Goal: Navigation & Orientation: Find specific page/section

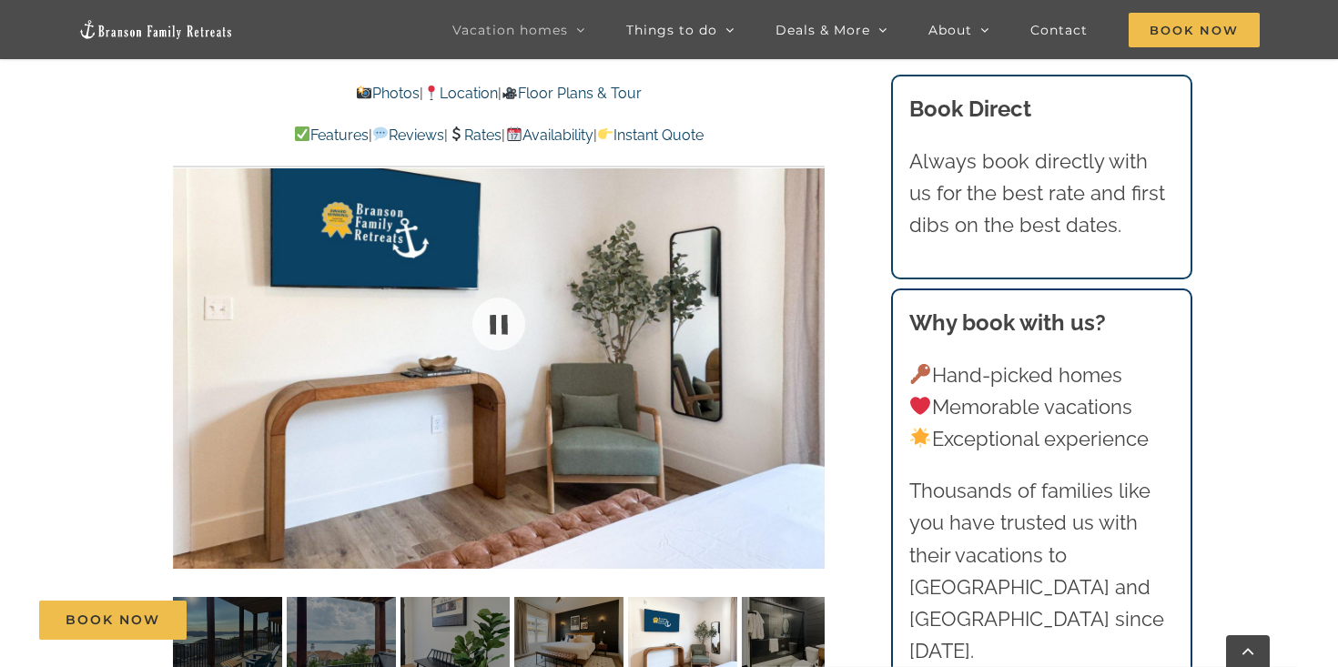
scroll to position [1202, 0]
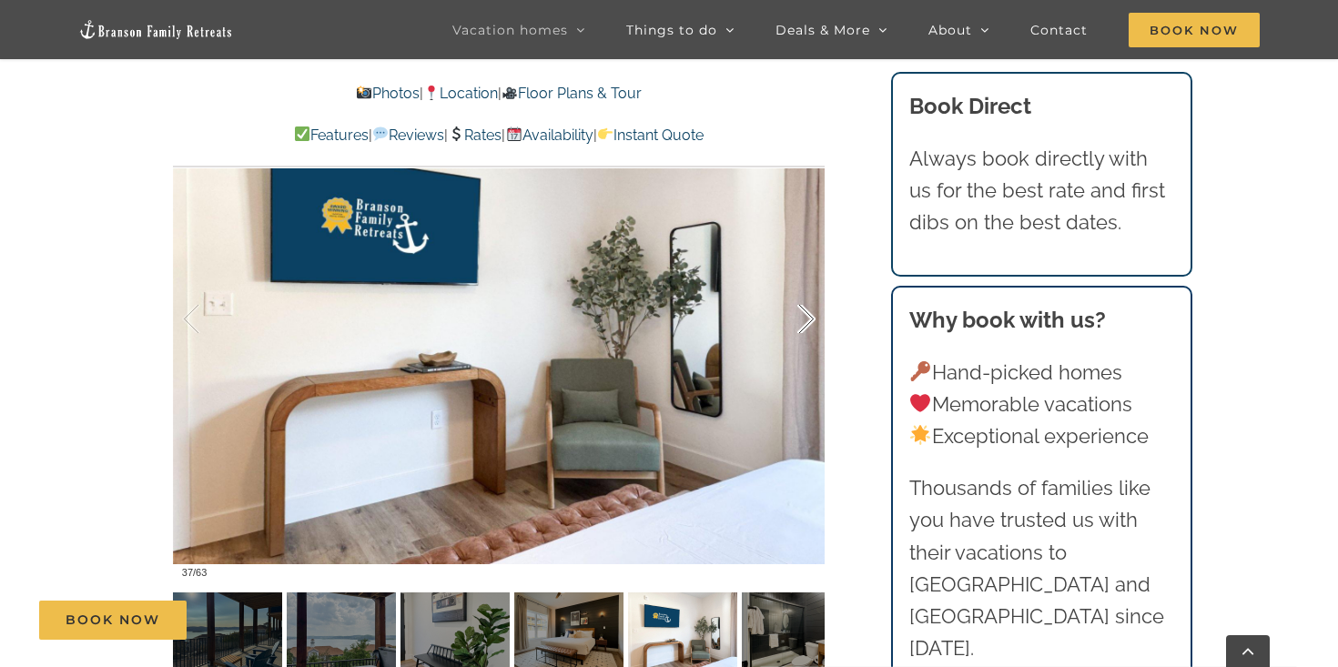
click at [805, 321] on div at bounding box center [787, 319] width 56 height 113
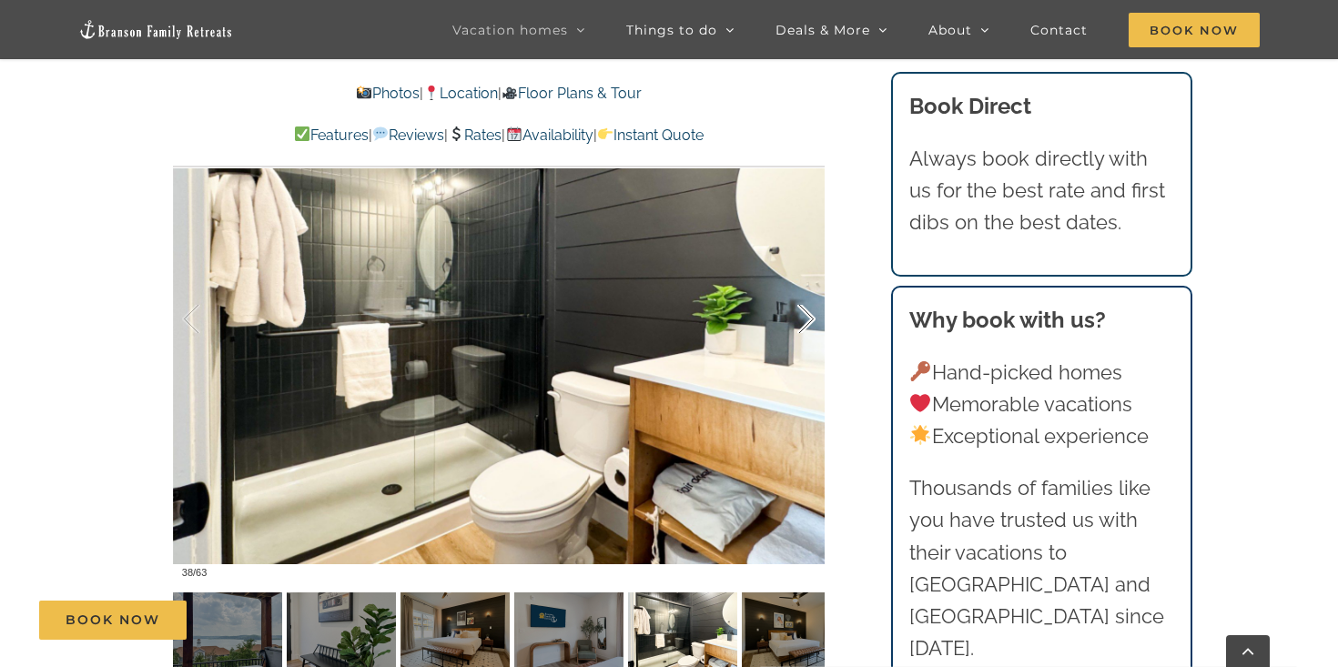
click at [805, 321] on div at bounding box center [787, 319] width 56 height 113
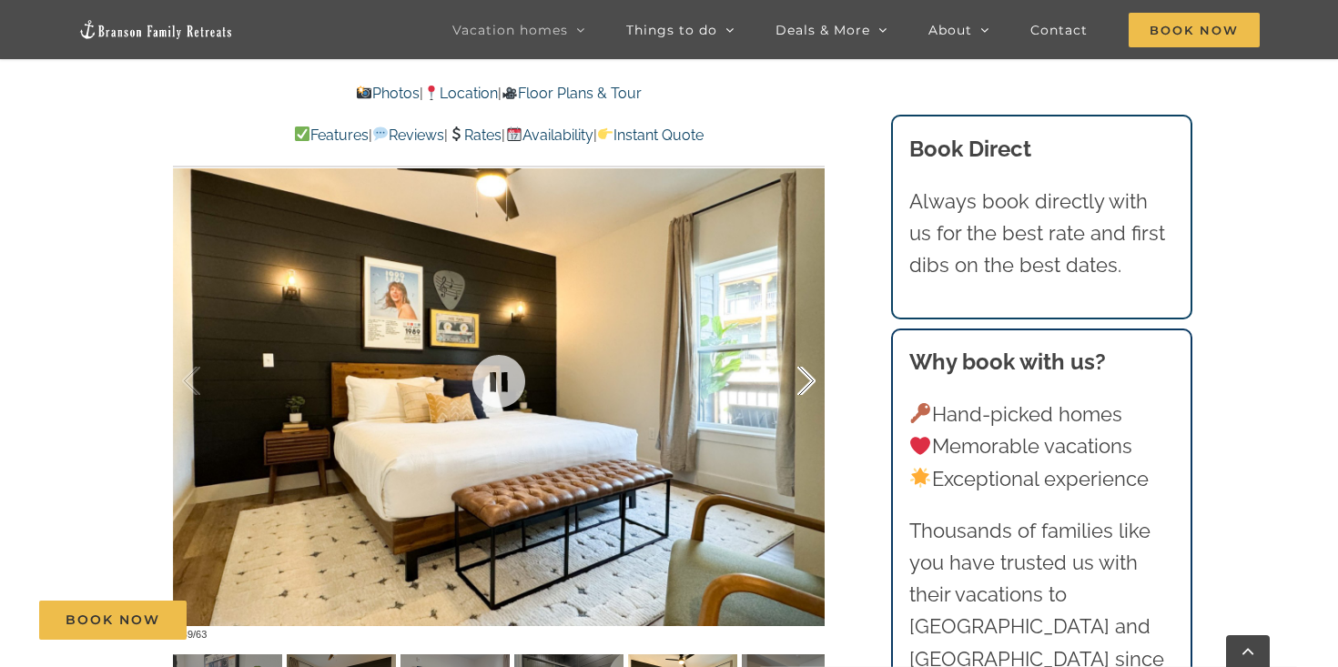
scroll to position [1138, 0]
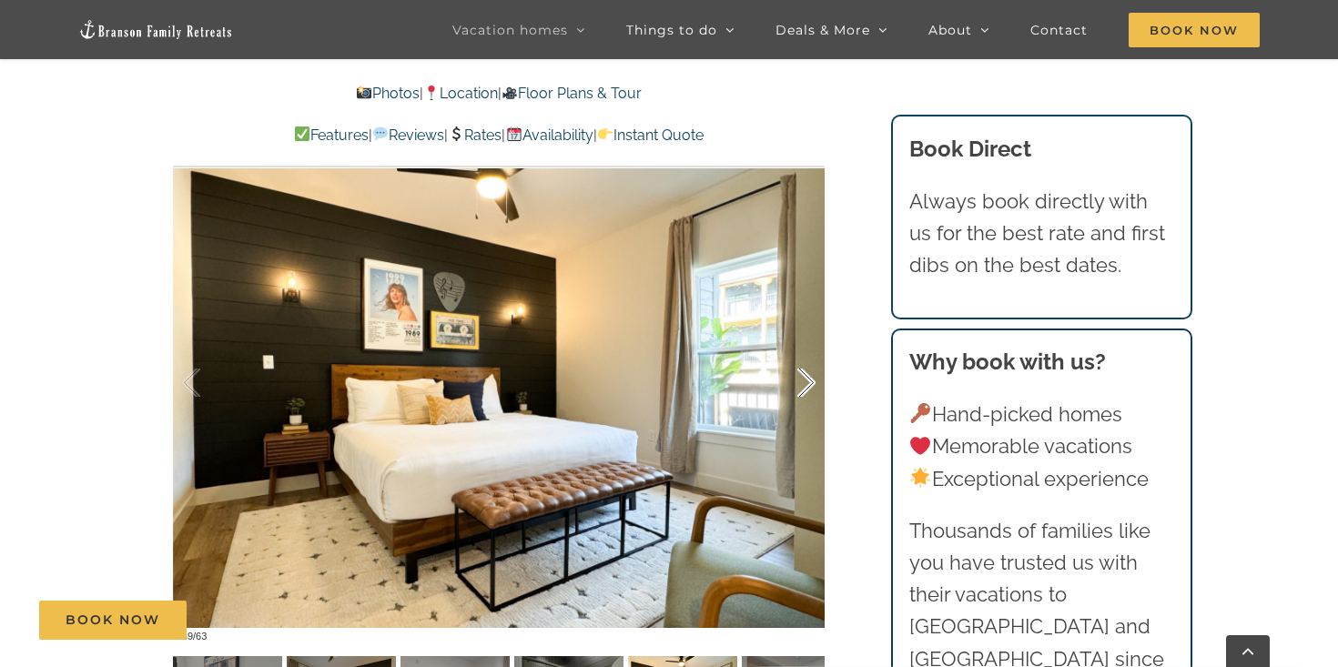
click at [809, 382] on div at bounding box center [787, 383] width 56 height 113
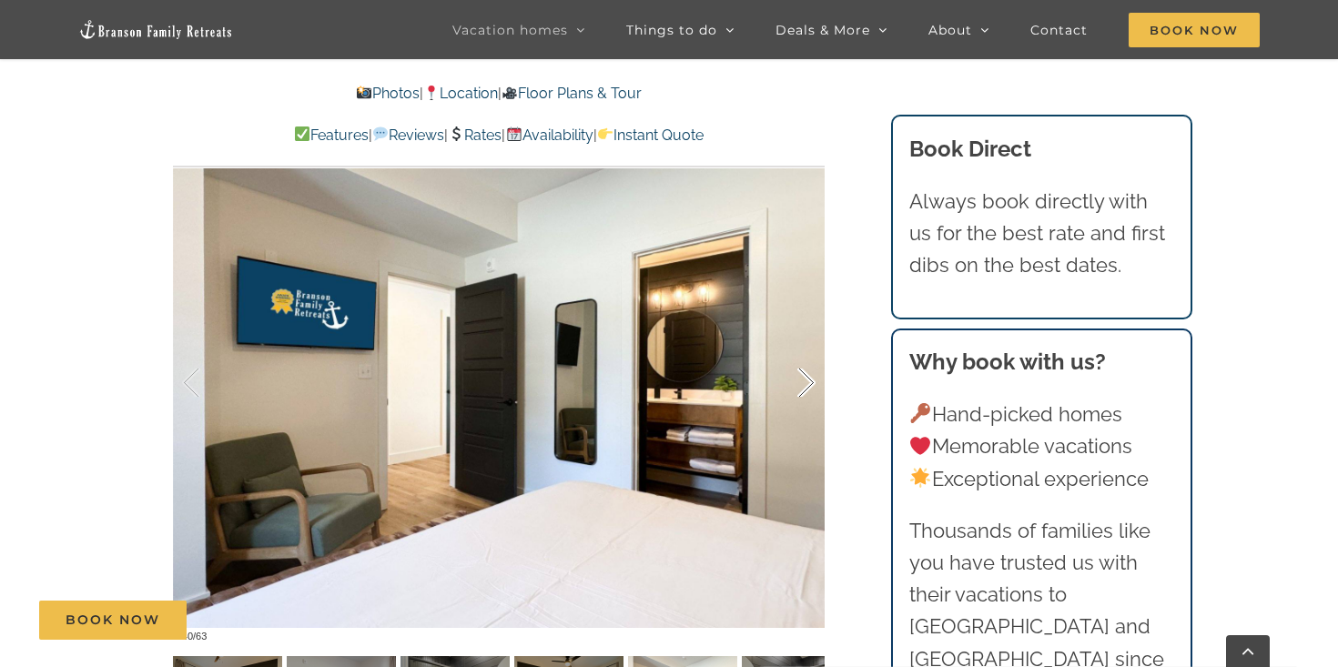
click at [809, 382] on div at bounding box center [787, 383] width 56 height 113
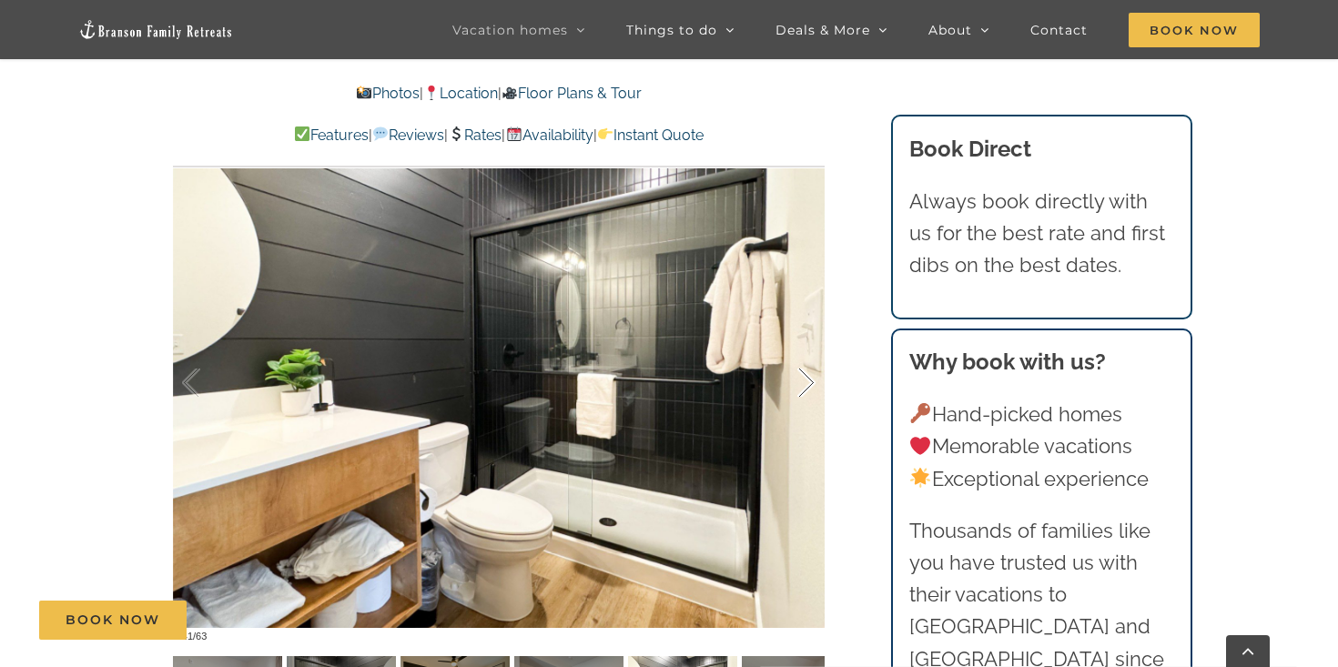
click at [809, 382] on div at bounding box center [787, 383] width 56 height 113
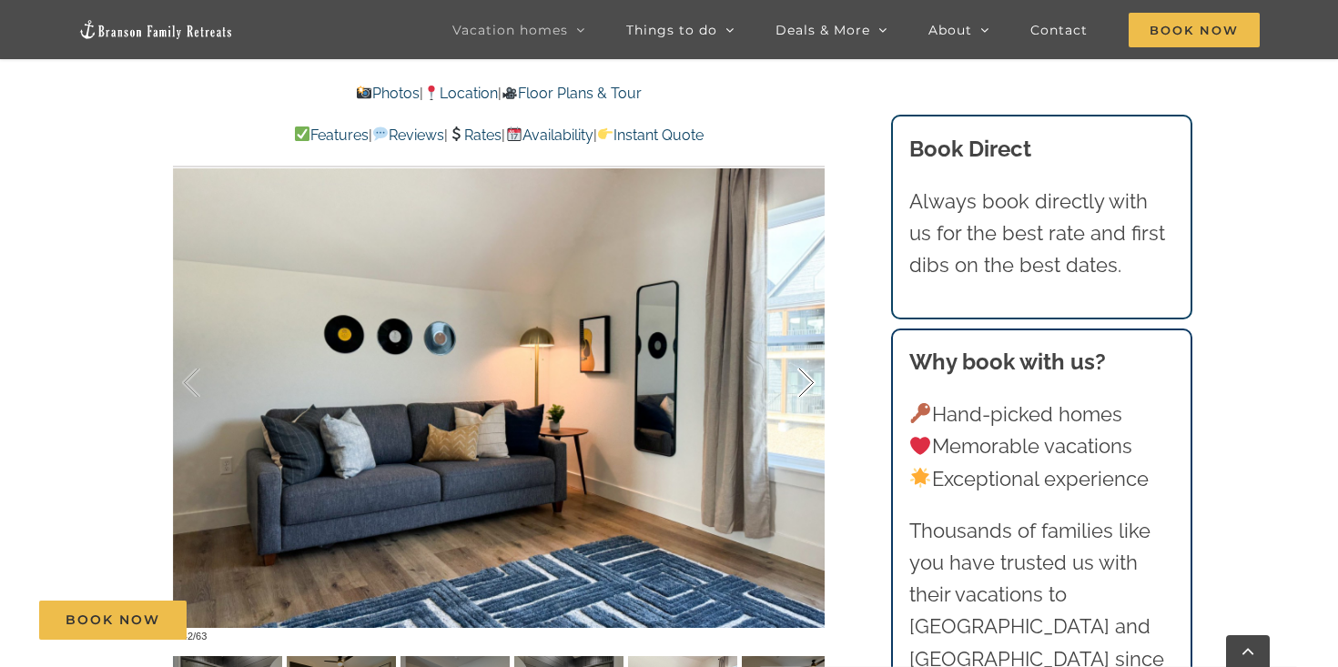
click at [809, 382] on div at bounding box center [787, 383] width 56 height 113
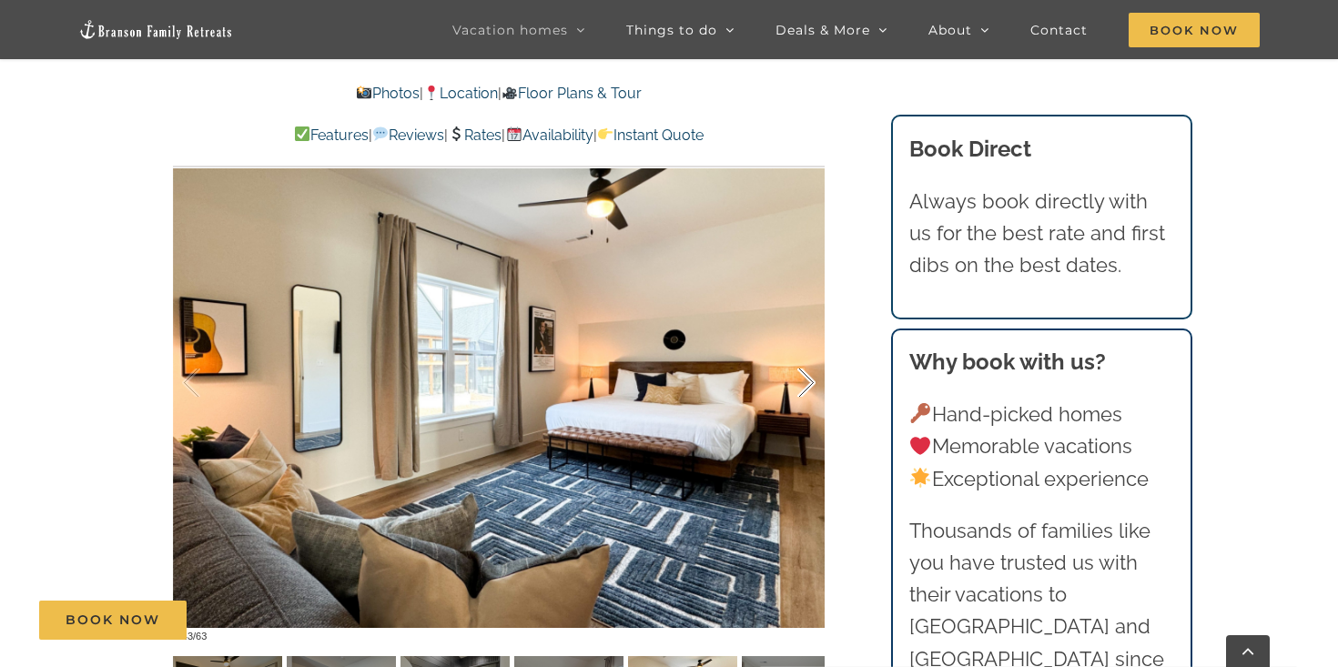
click at [809, 382] on div at bounding box center [787, 383] width 56 height 113
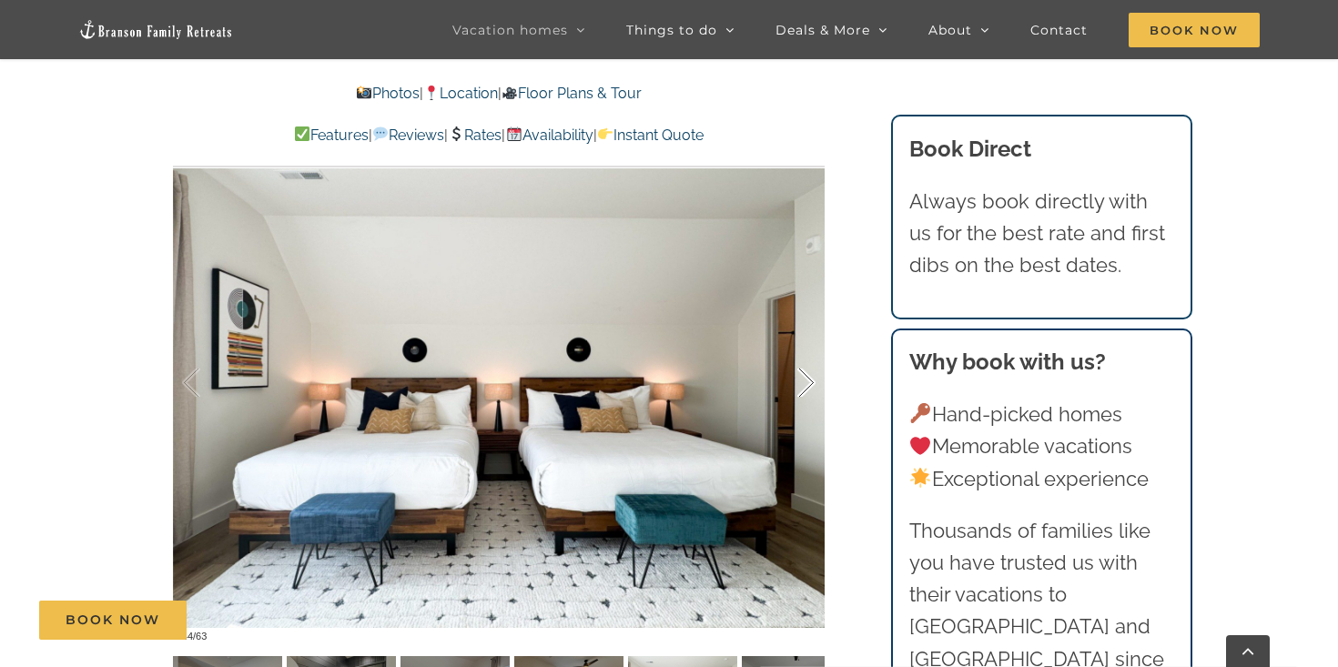
click at [809, 382] on div at bounding box center [787, 383] width 56 height 113
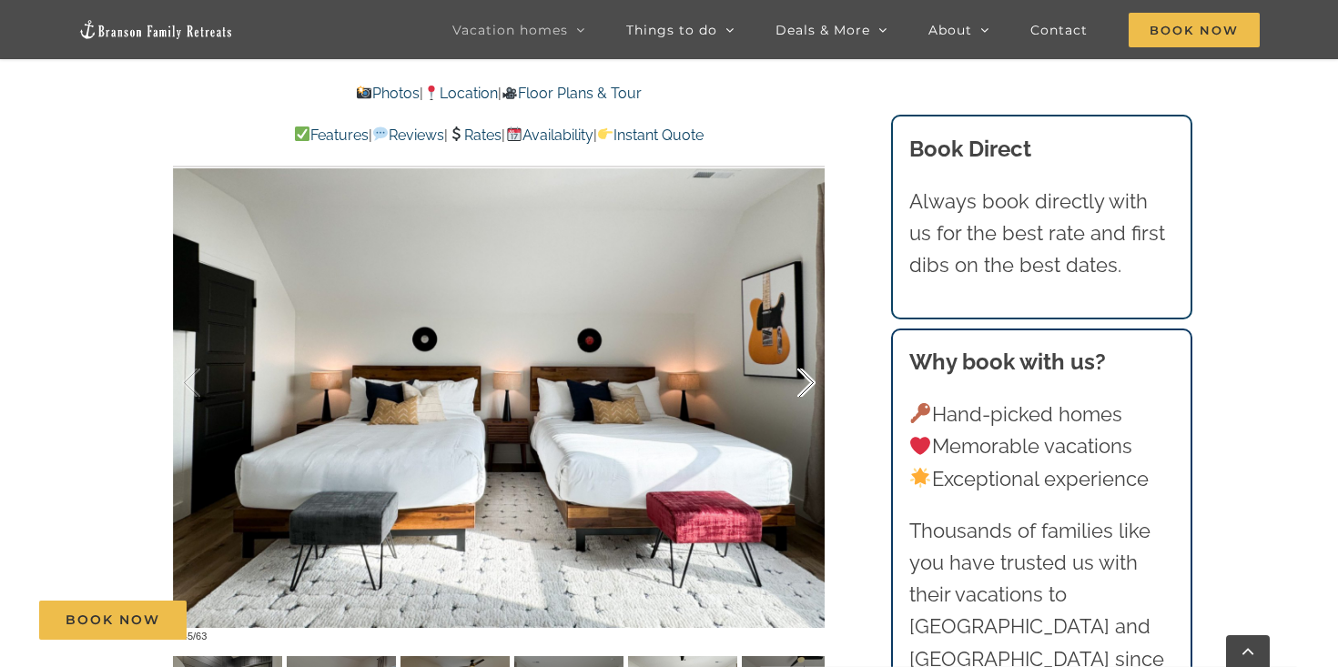
click at [809, 382] on div at bounding box center [787, 383] width 56 height 113
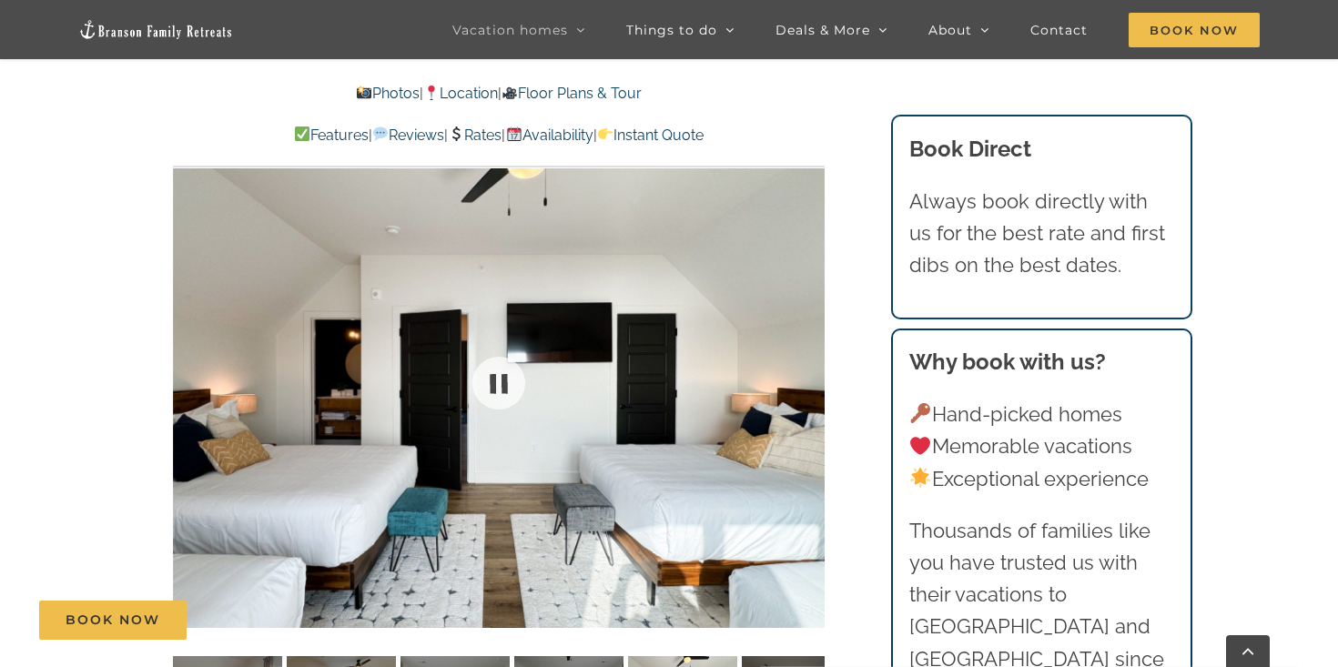
click at [809, 382] on div at bounding box center [499, 383] width 652 height 535
click at [805, 389] on div at bounding box center [787, 383] width 56 height 113
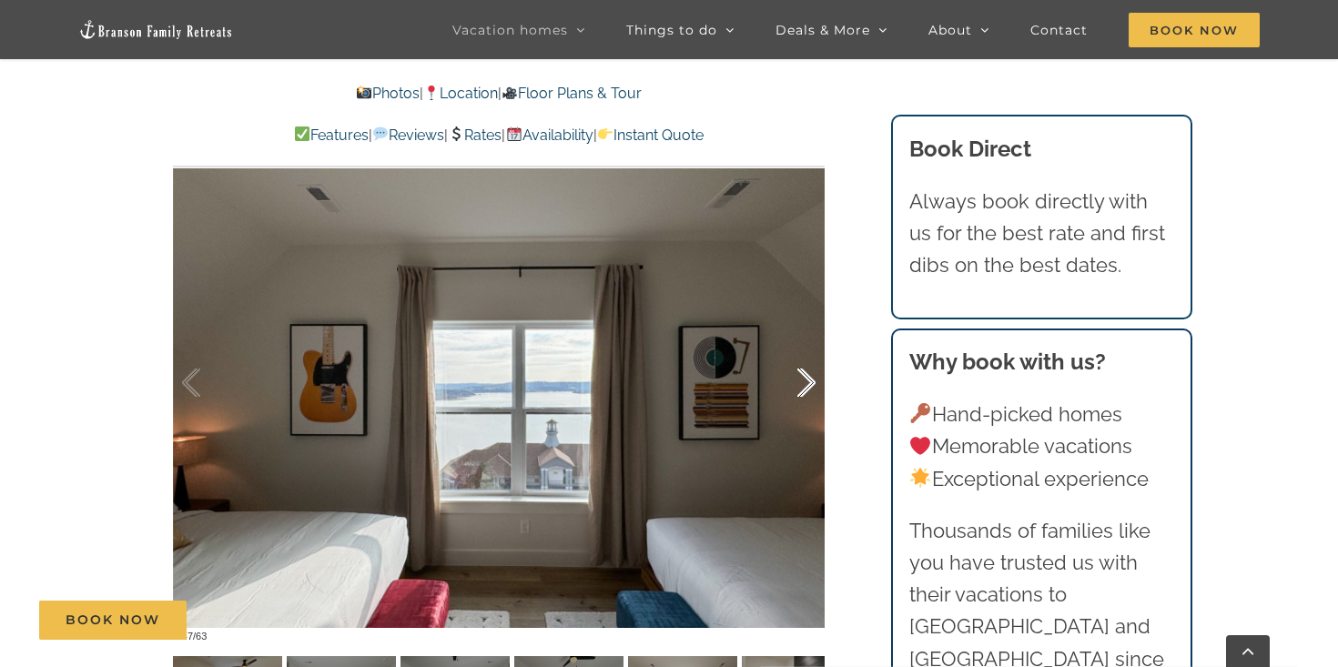
click at [805, 389] on div at bounding box center [787, 383] width 56 height 113
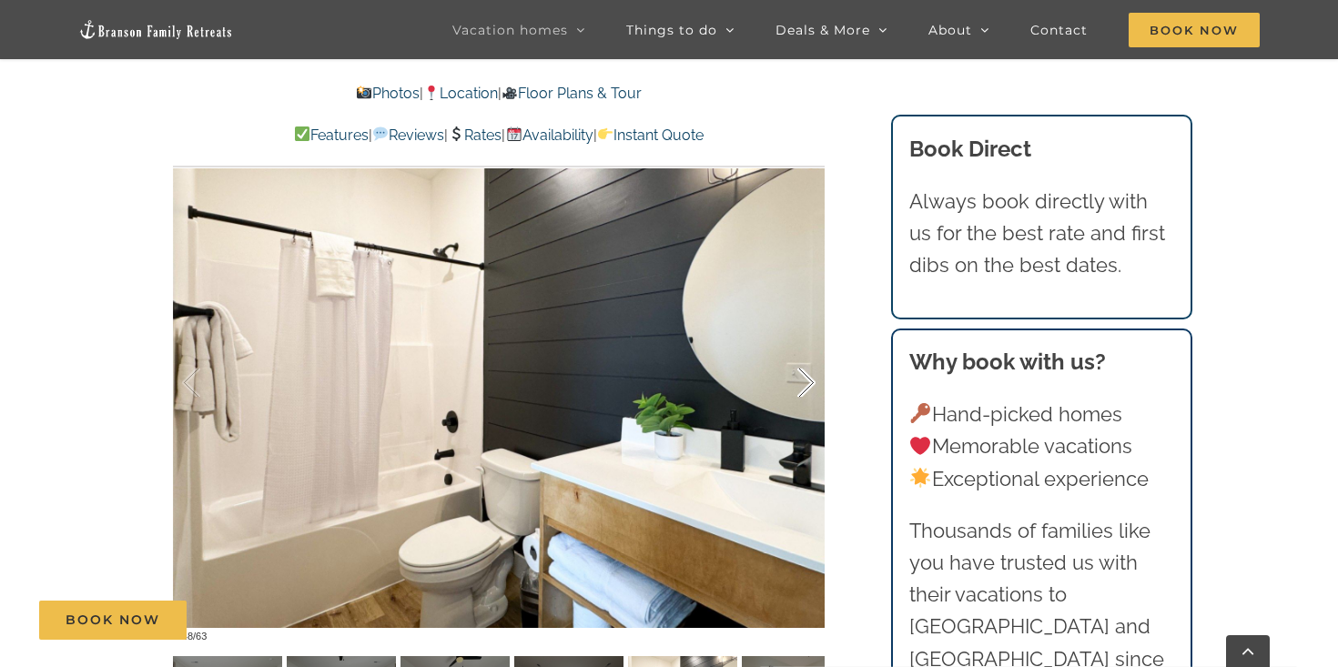
click at [805, 389] on div at bounding box center [787, 383] width 56 height 113
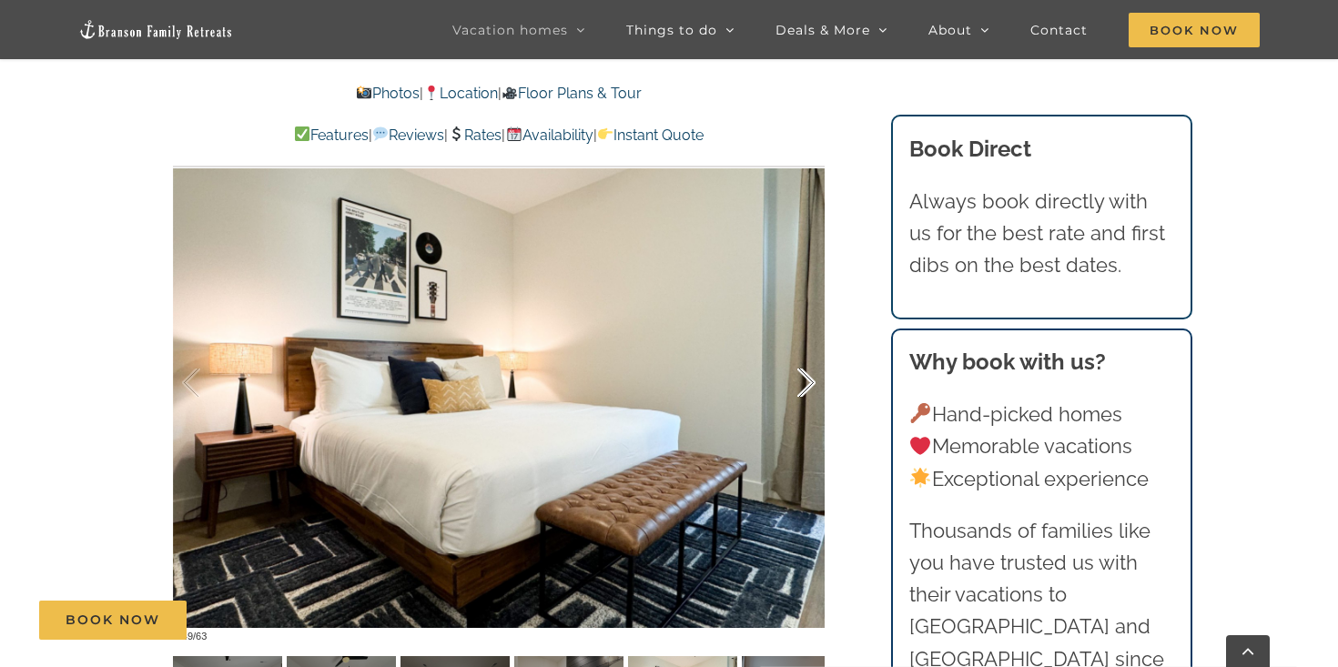
click at [805, 389] on div at bounding box center [787, 383] width 56 height 113
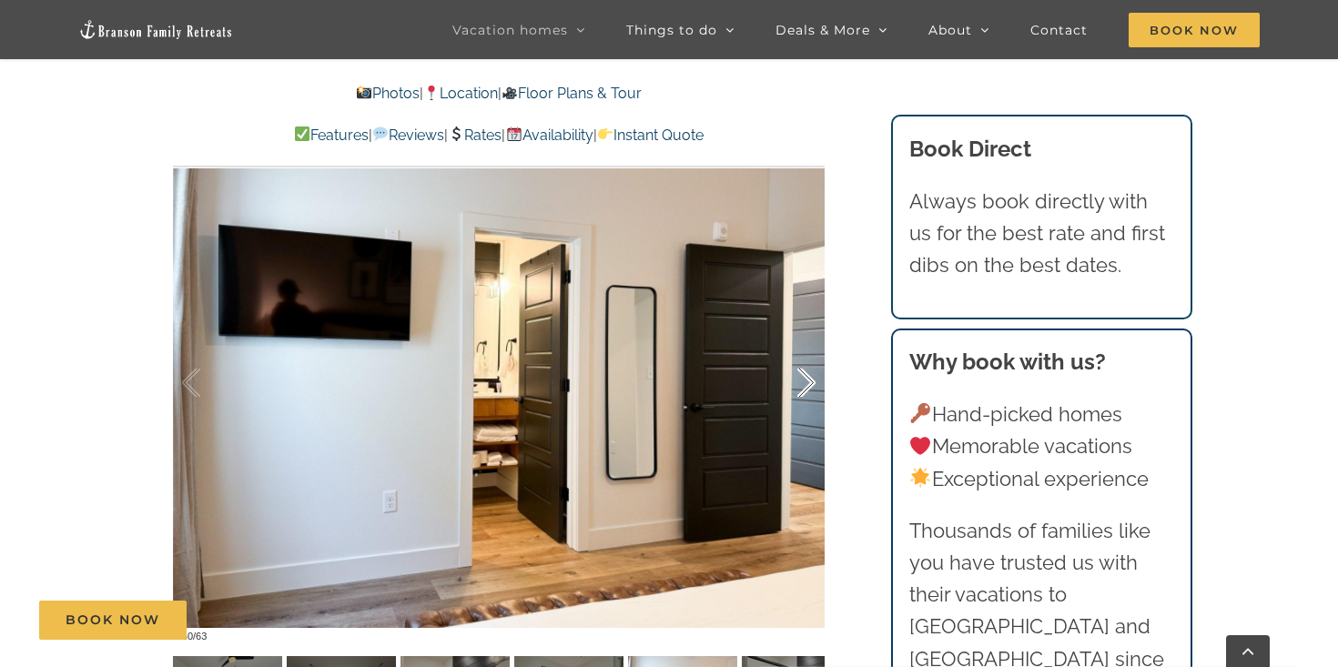
click at [805, 389] on div at bounding box center [787, 383] width 56 height 113
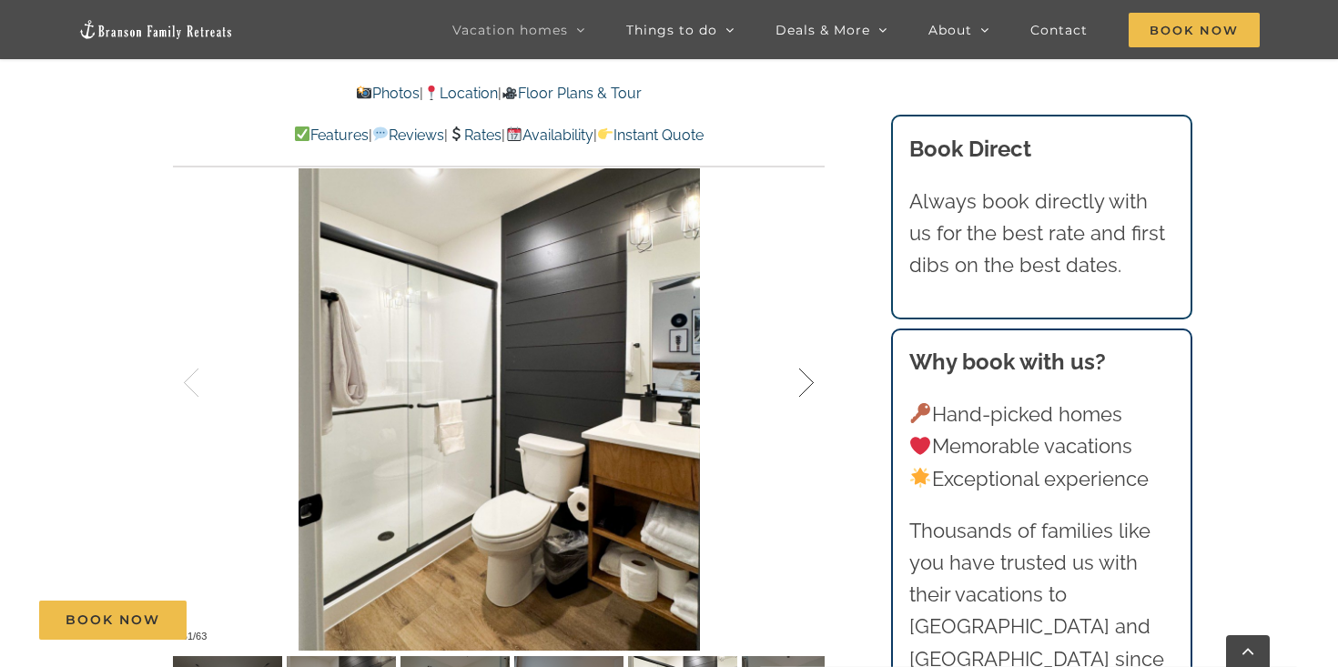
click at [805, 389] on div at bounding box center [787, 383] width 56 height 113
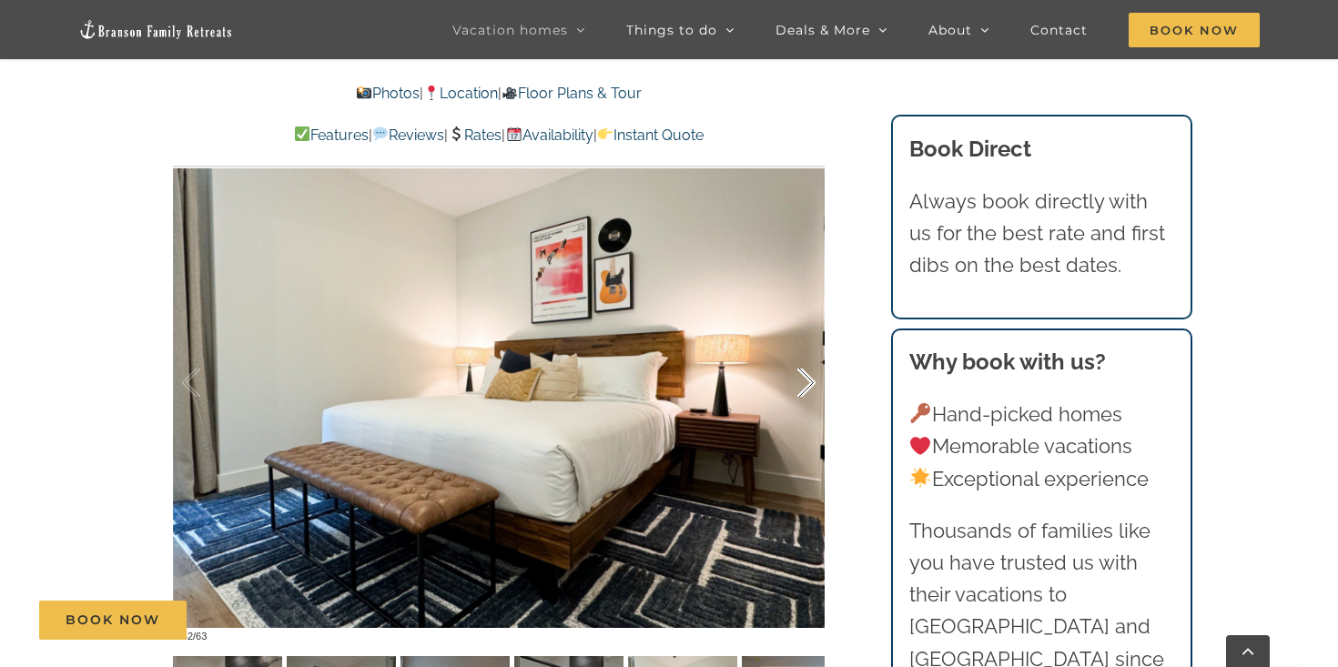
click at [805, 389] on div at bounding box center [787, 383] width 56 height 113
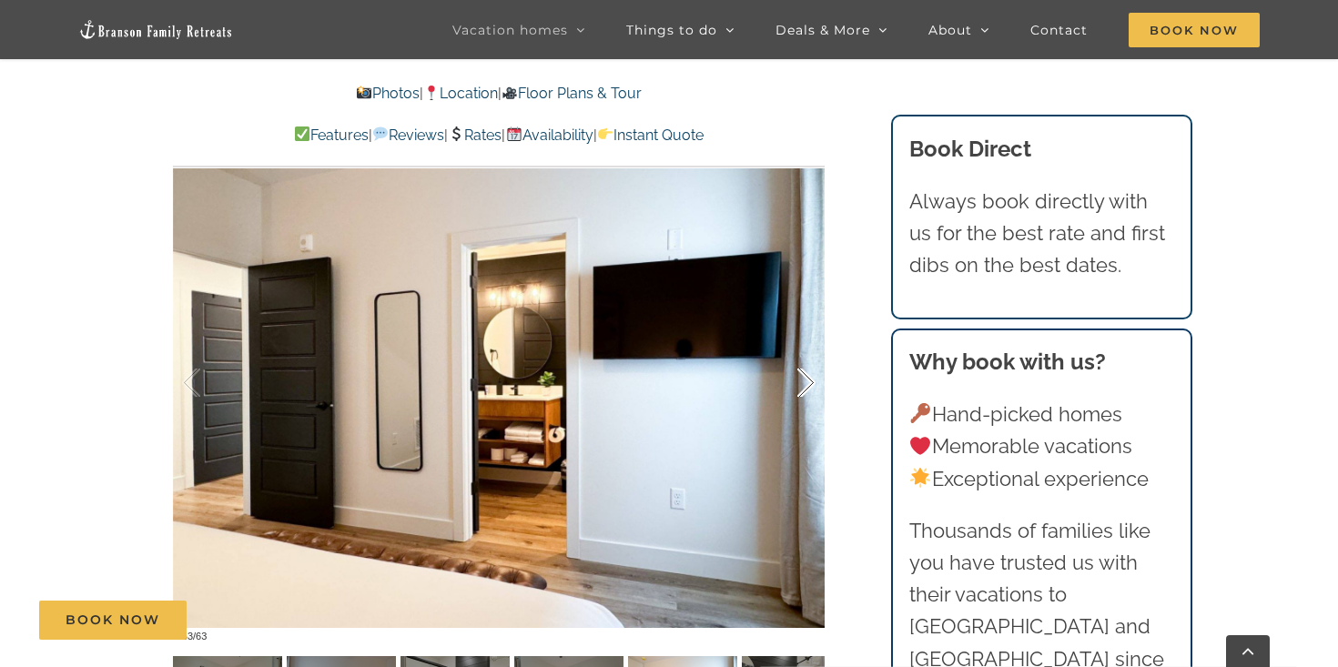
click at [805, 389] on div at bounding box center [787, 383] width 56 height 113
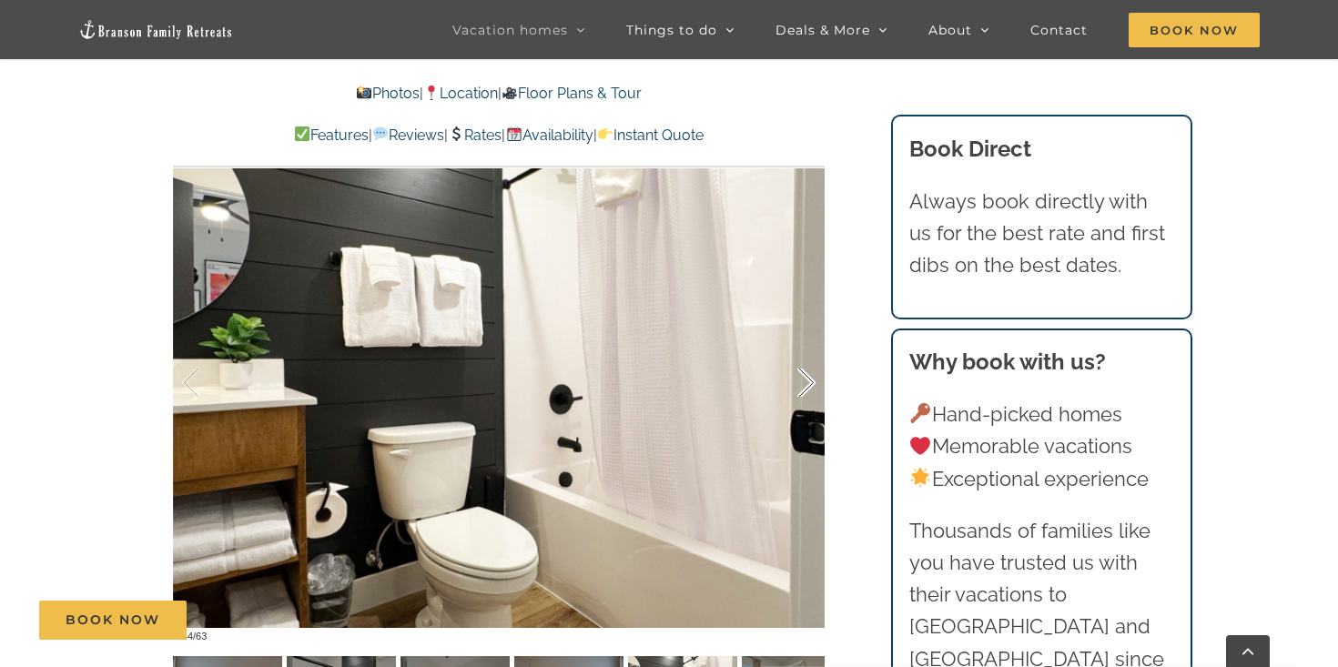
click at [805, 389] on div at bounding box center [787, 383] width 56 height 113
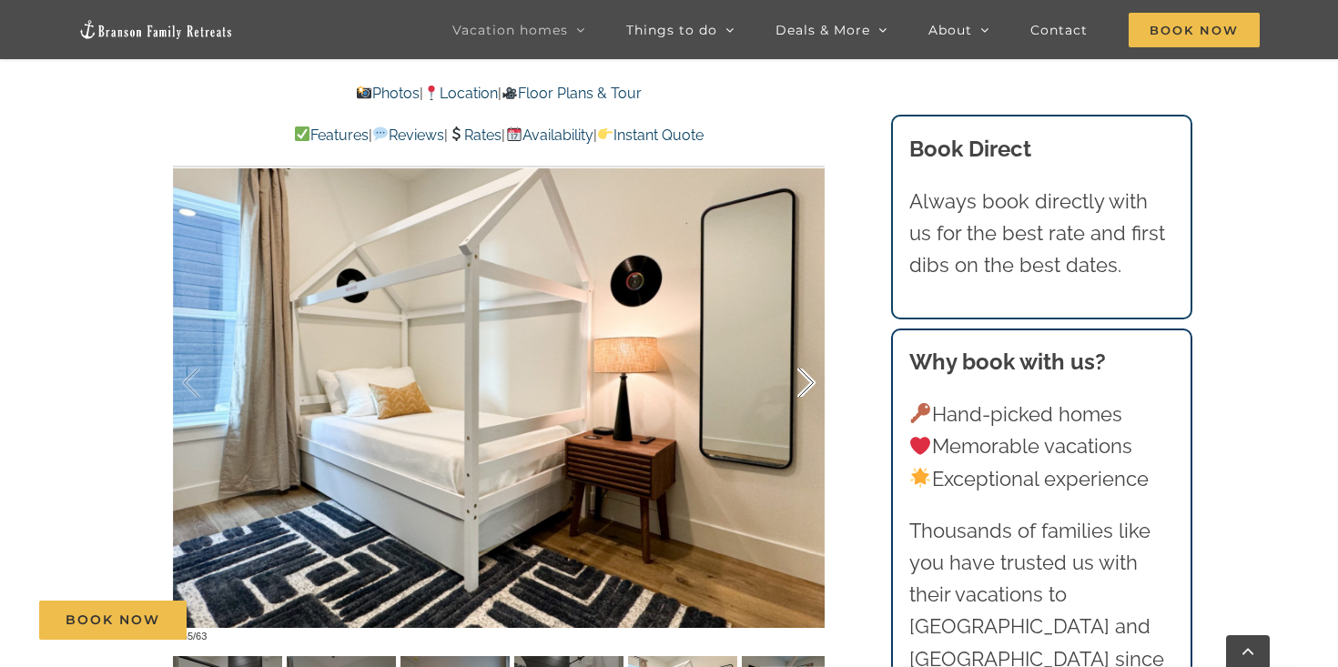
click at [807, 387] on div at bounding box center [787, 383] width 56 height 113
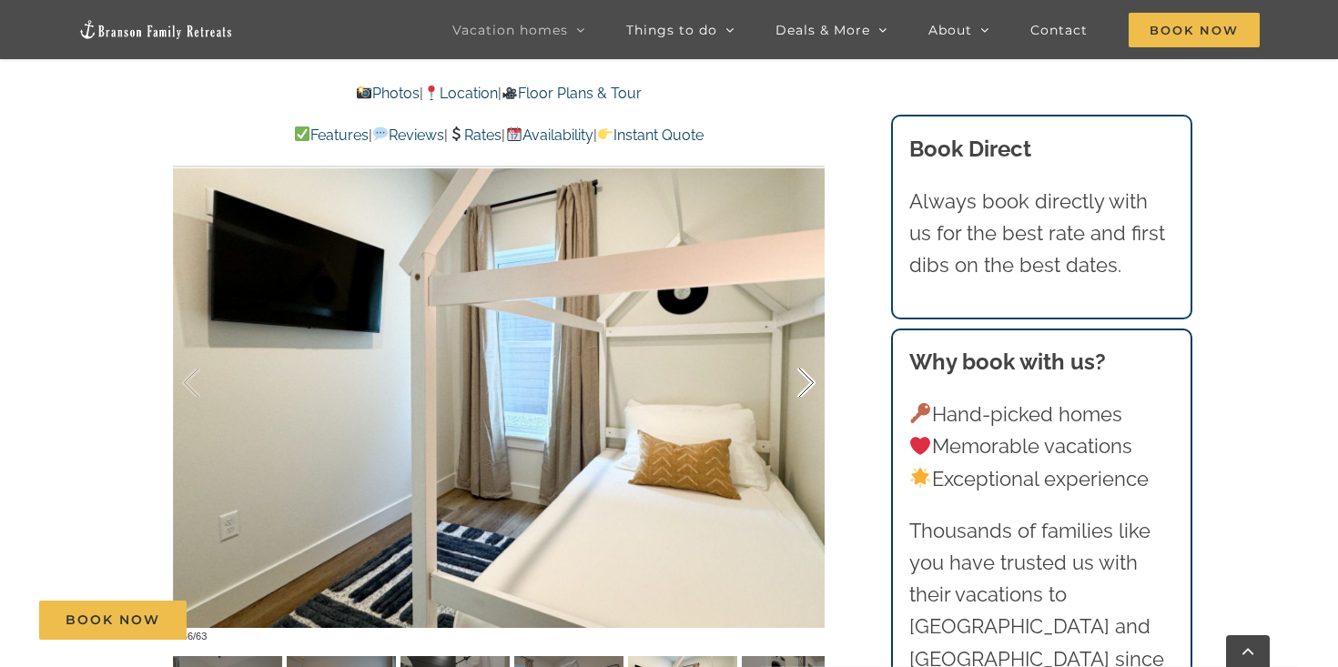
click at [807, 387] on div at bounding box center [787, 383] width 56 height 113
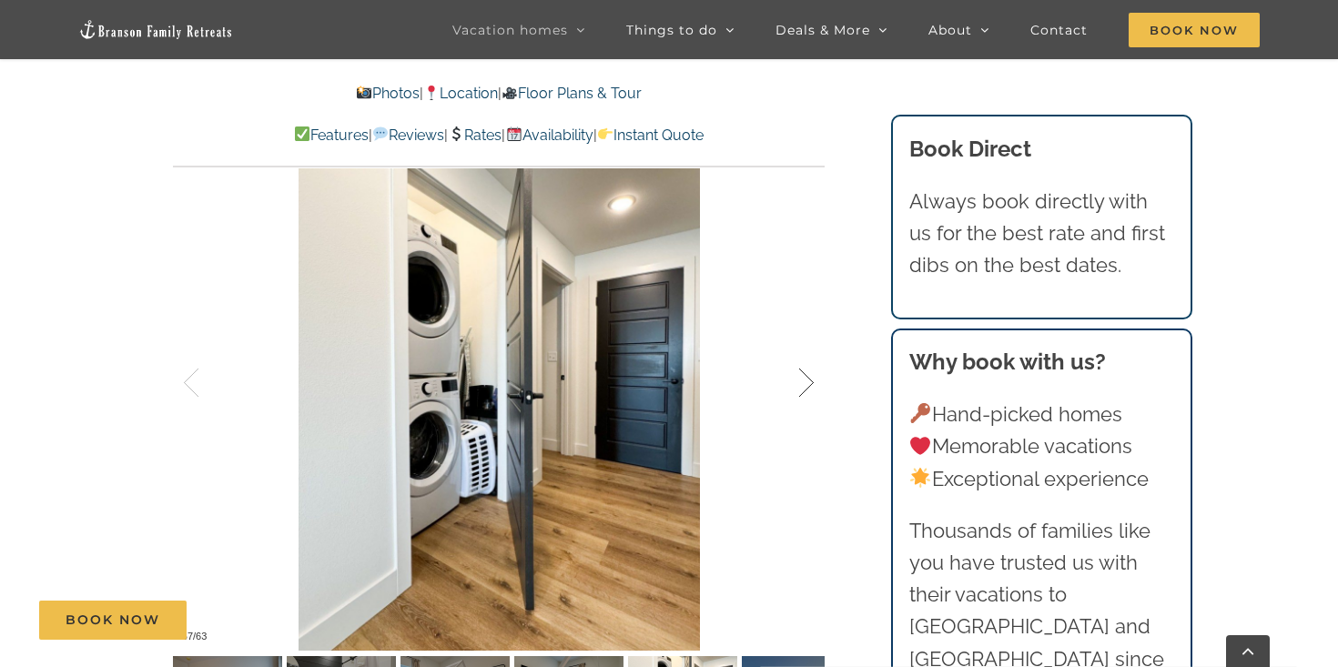
click at [807, 387] on div at bounding box center [787, 383] width 56 height 113
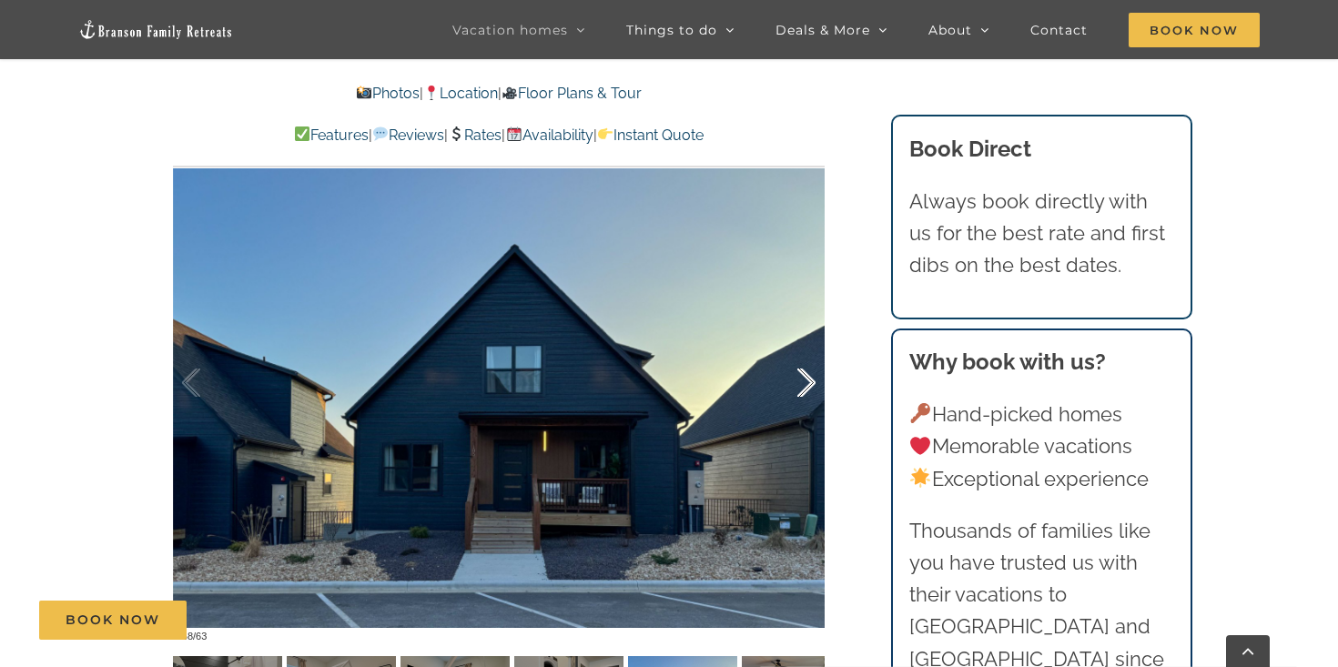
click at [807, 387] on div at bounding box center [787, 383] width 56 height 113
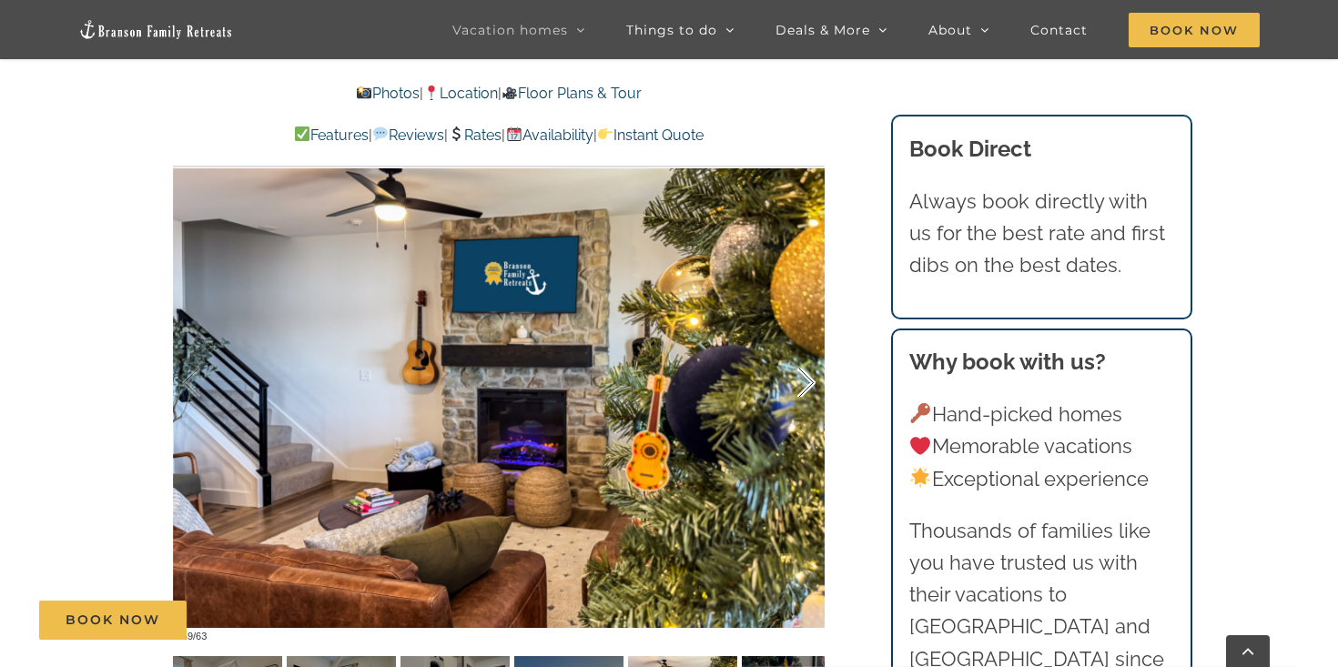
click at [807, 387] on div at bounding box center [787, 383] width 56 height 113
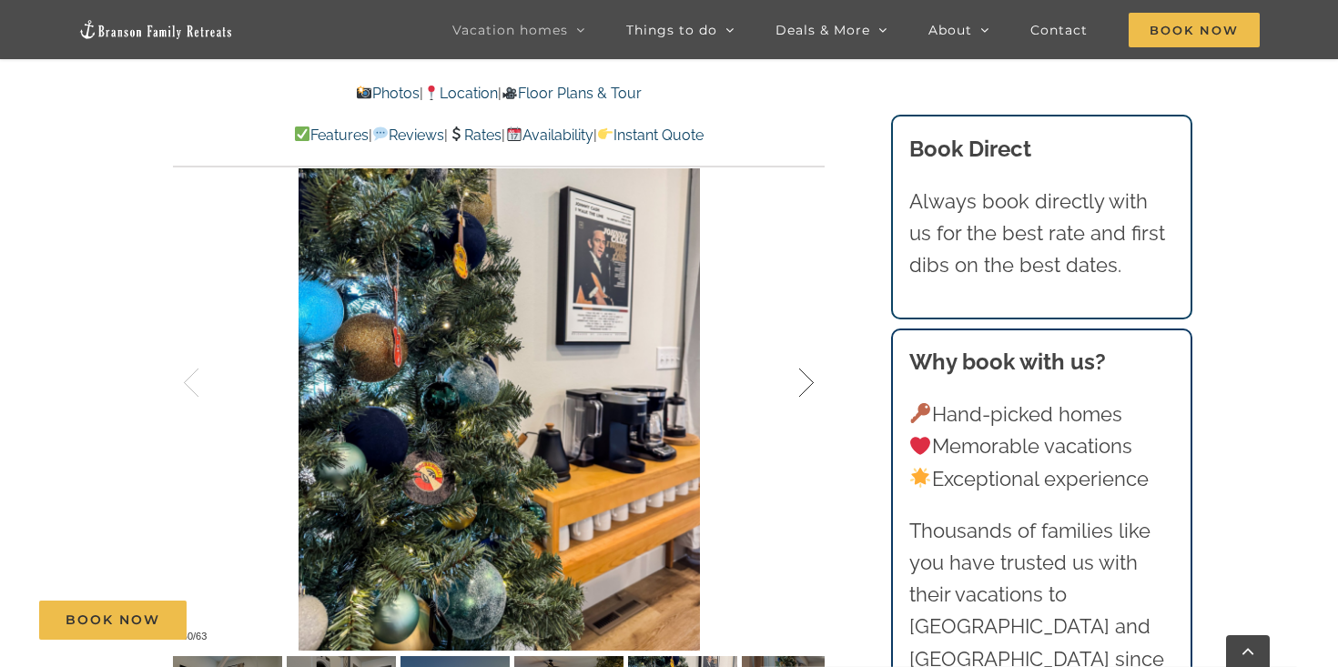
click at [807, 387] on div at bounding box center [787, 383] width 56 height 113
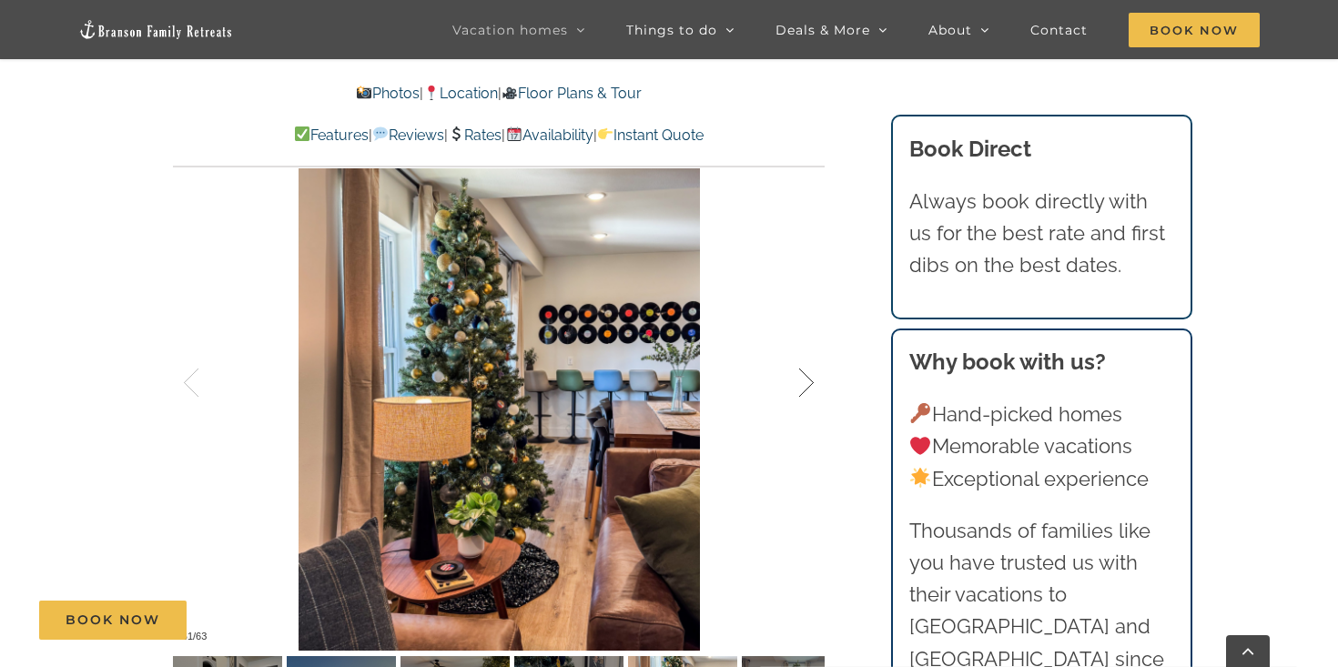
click at [807, 387] on div at bounding box center [787, 383] width 56 height 113
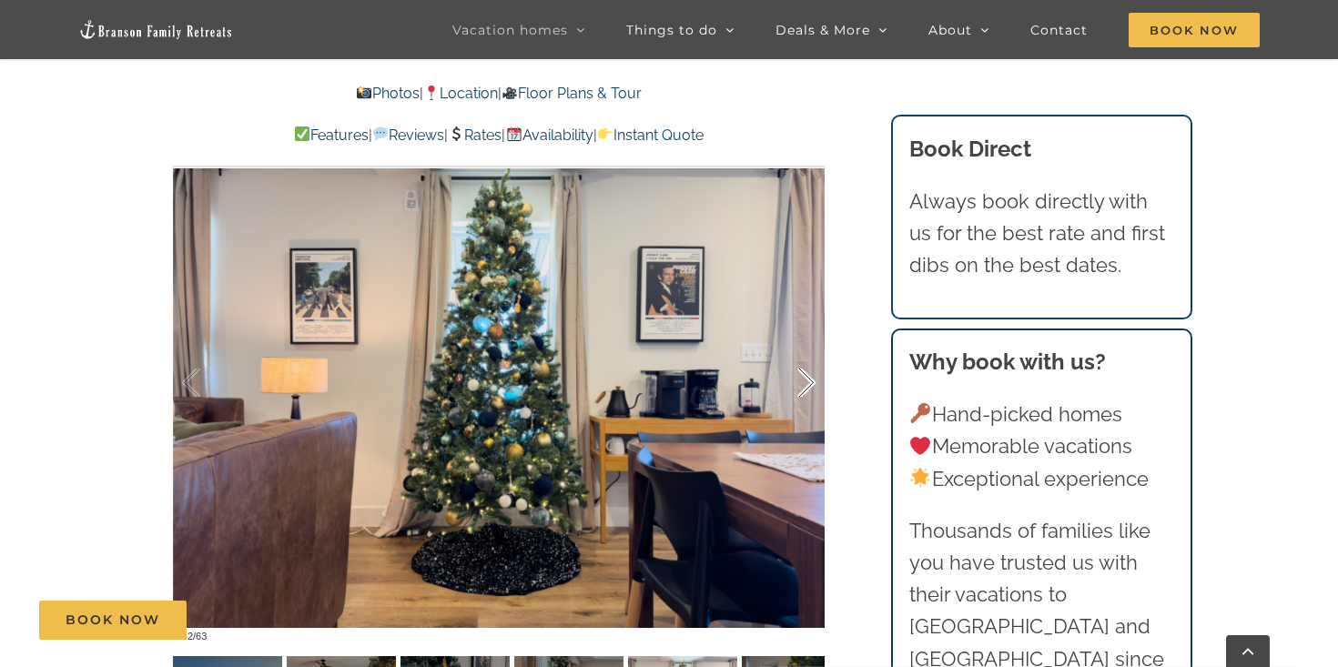
click at [807, 387] on div at bounding box center [787, 383] width 56 height 113
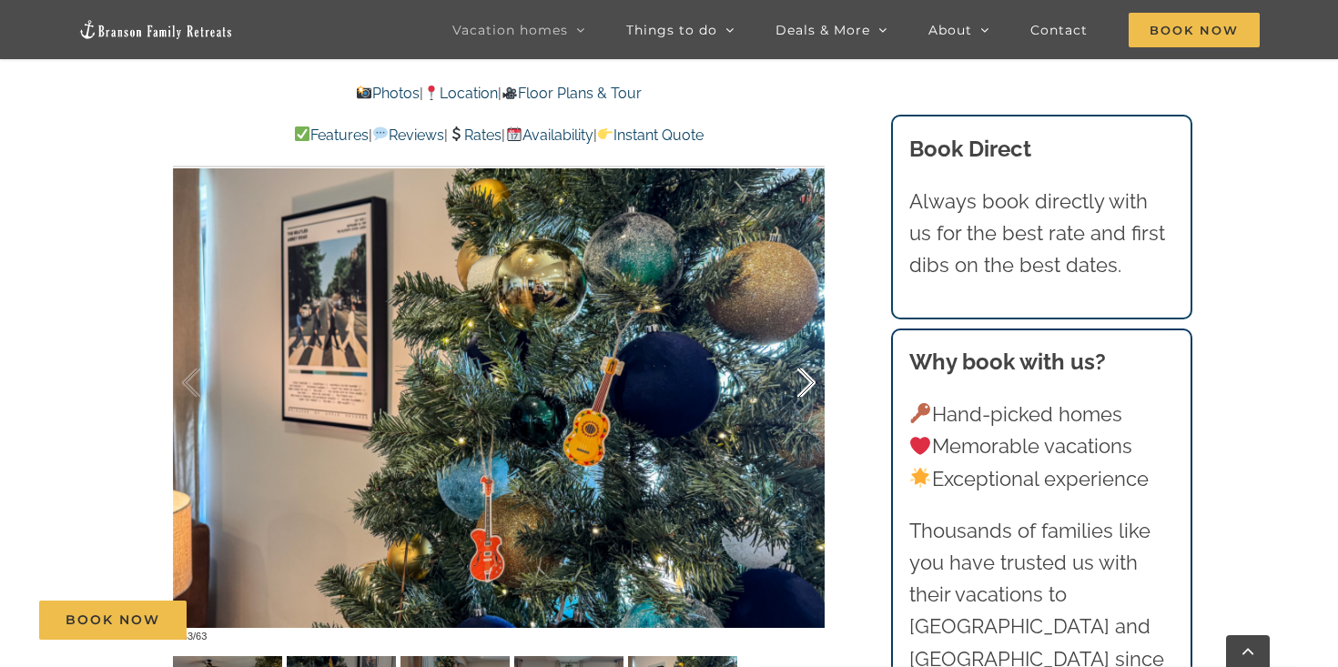
click at [807, 387] on div at bounding box center [787, 383] width 56 height 113
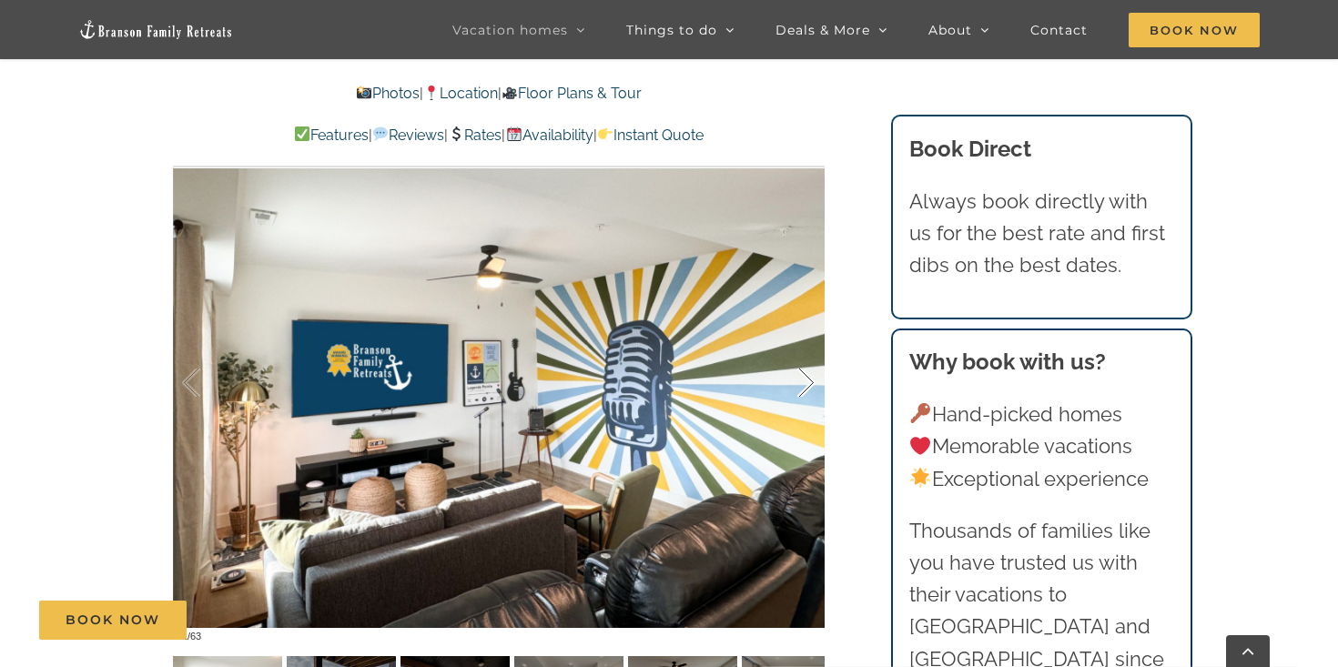
click at [807, 387] on div at bounding box center [787, 383] width 56 height 113
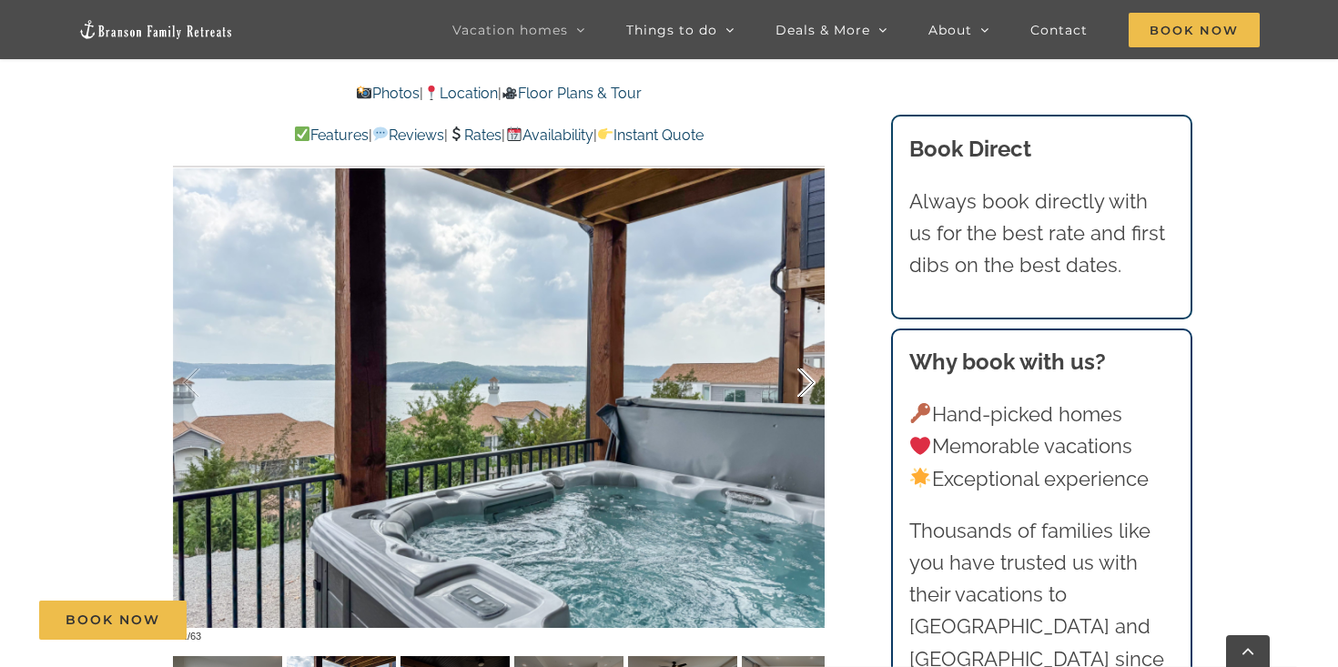
click at [807, 387] on div at bounding box center [787, 383] width 56 height 113
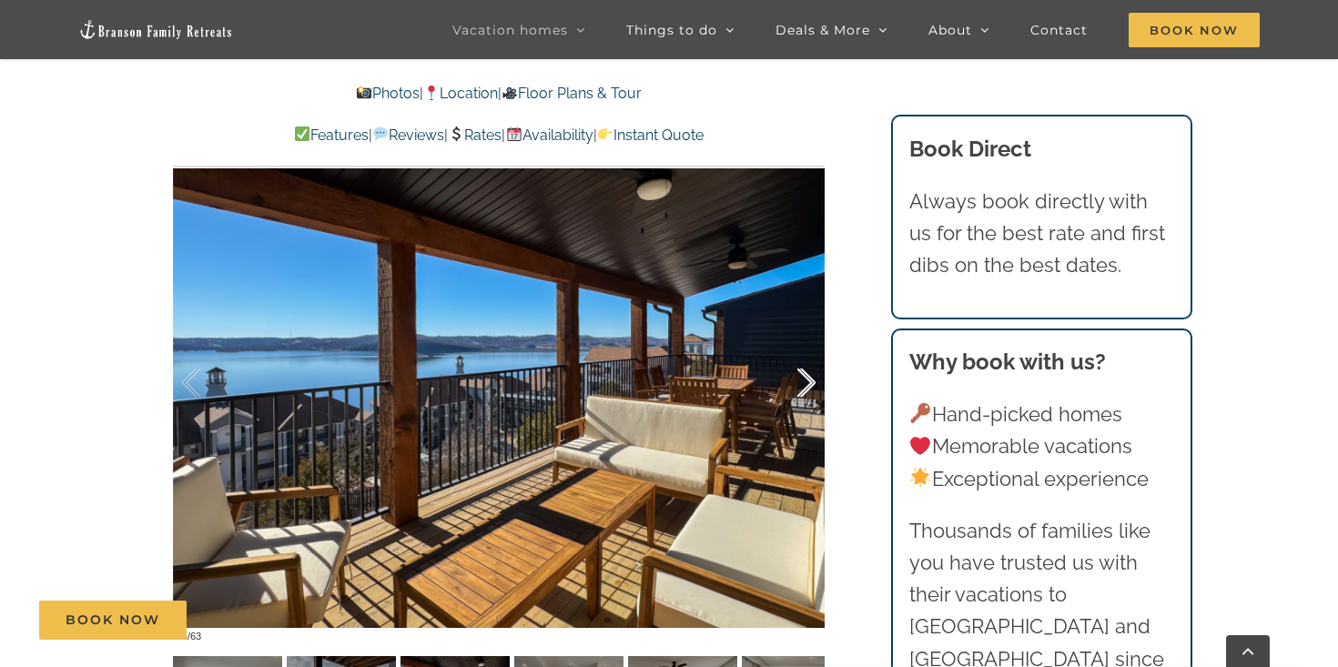
click at [807, 387] on div at bounding box center [787, 383] width 56 height 113
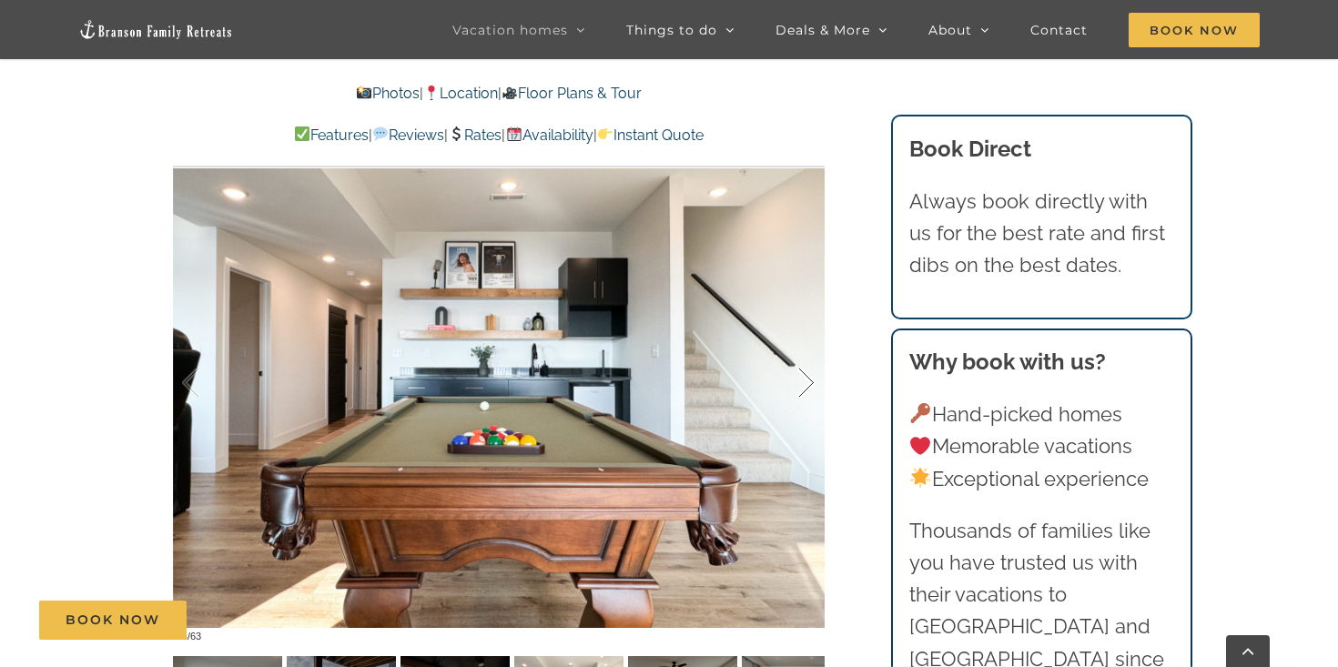
click at [807, 387] on div at bounding box center [787, 383] width 56 height 113
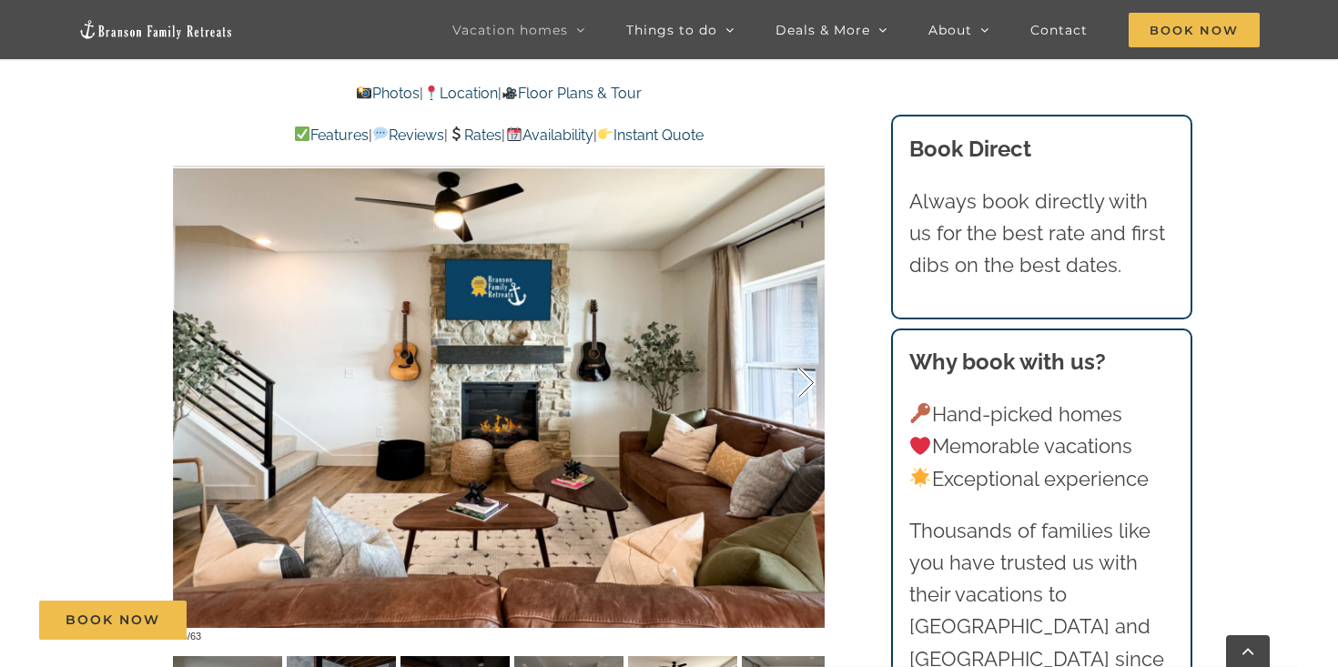
click at [807, 387] on div at bounding box center [787, 383] width 56 height 113
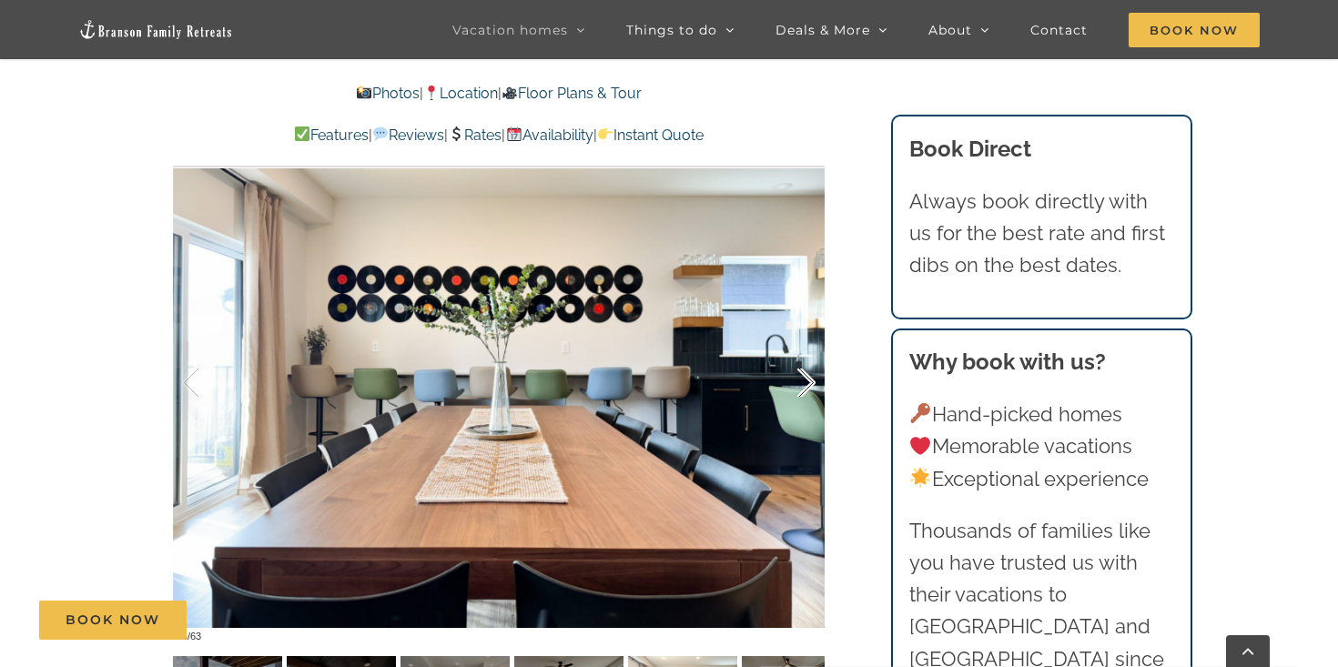
click at [807, 387] on div at bounding box center [787, 383] width 56 height 113
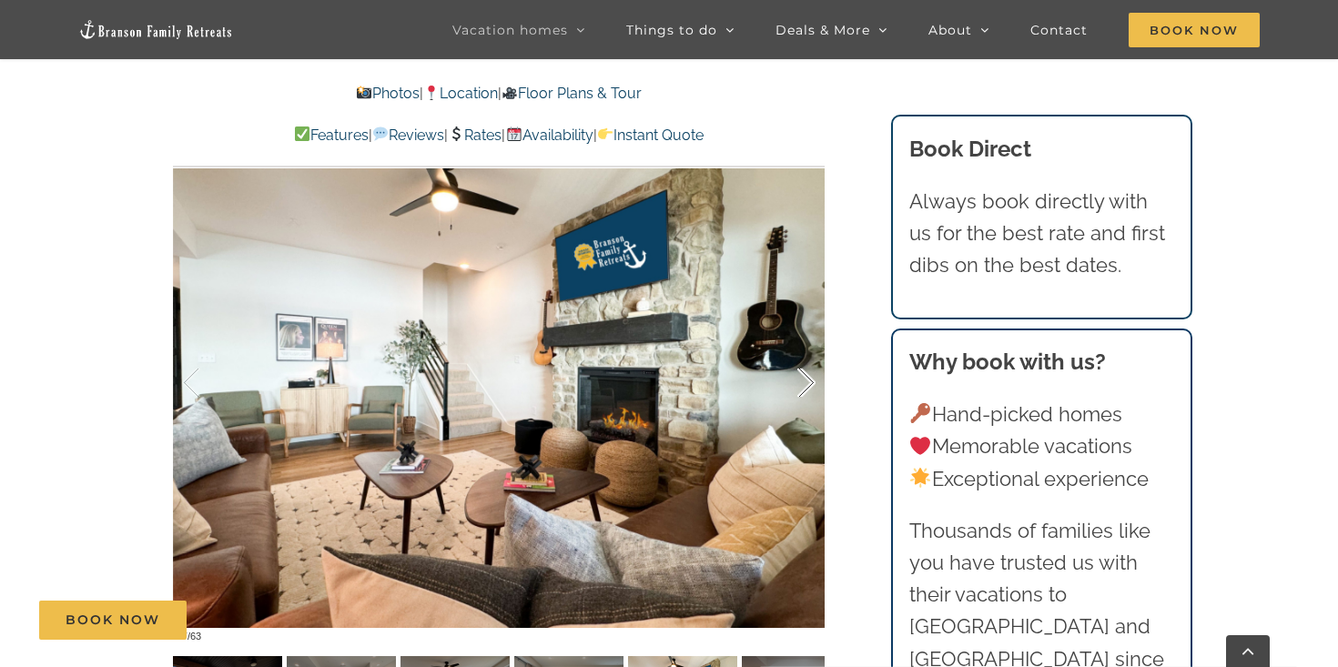
click at [807, 387] on div at bounding box center [787, 383] width 56 height 113
